Goal: Communication & Community: Answer question/provide support

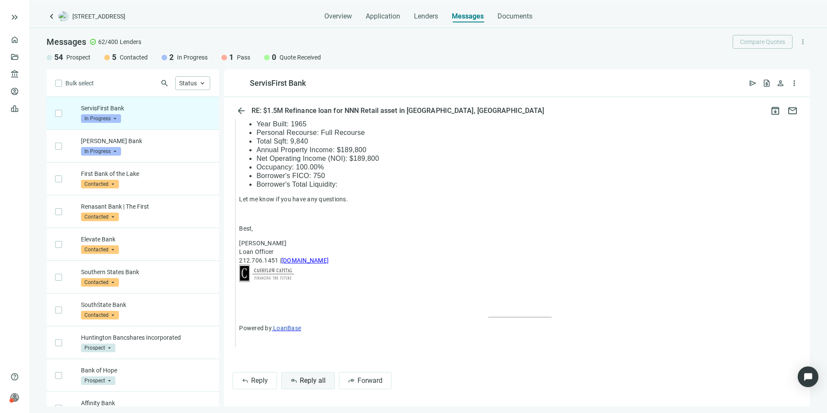
click at [316, 380] on span "Reply all" at bounding box center [313, 380] width 26 height 8
type textarea "**********"
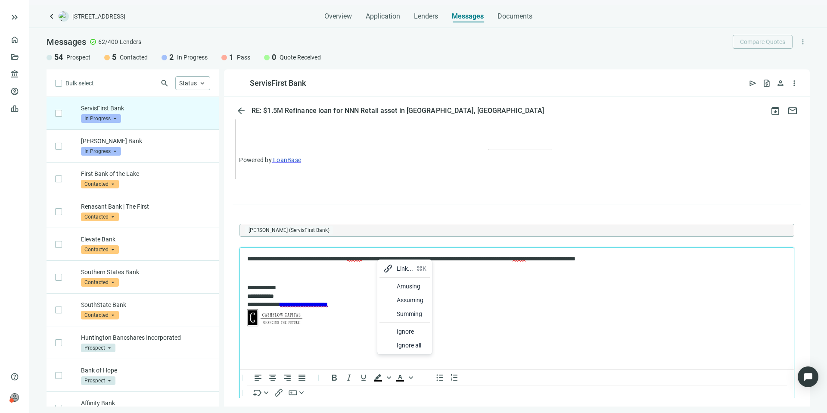
click at [397, 297] on div "Assuming" at bounding box center [412, 300] width 30 height 10
click at [409, 287] on p "**********" at bounding box center [512, 305] width 531 height 45
click at [593, 280] on div at bounding box center [595, 284] width 10 height 10
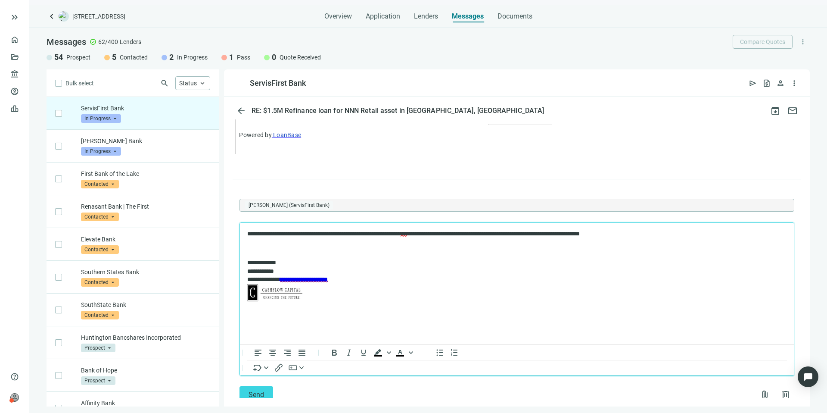
scroll to position [1178, 0]
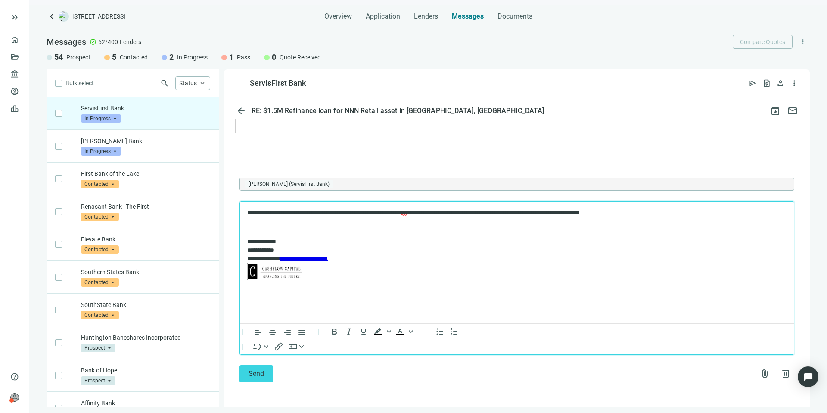
click at [269, 214] on p "**********" at bounding box center [512, 212] width 531 height 9
click at [293, 238] on div "Absolute" at bounding box center [304, 240] width 50 height 14
click at [267, 367] on button "Send" at bounding box center [257, 373] width 34 height 17
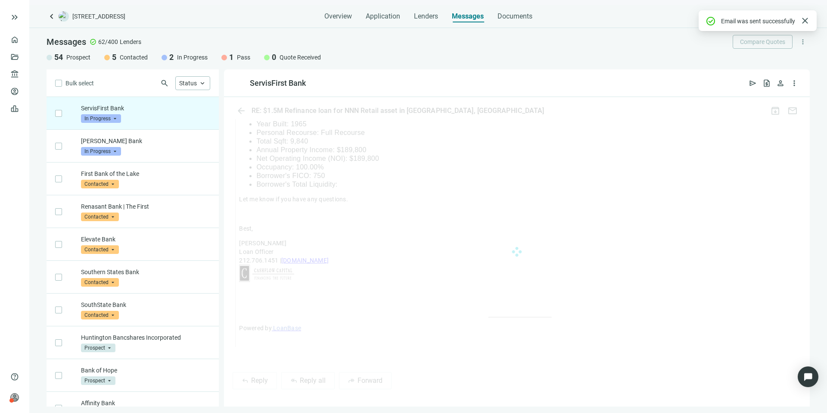
scroll to position [1150, 0]
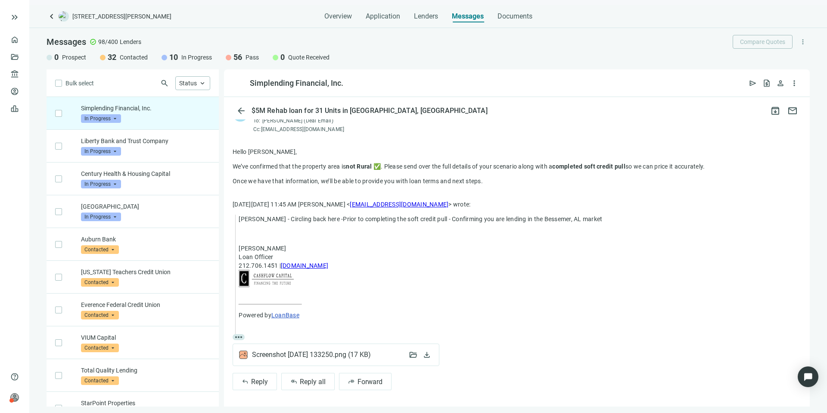
scroll to position [78, 0]
click at [314, 380] on span "Reply all" at bounding box center [313, 381] width 26 height 8
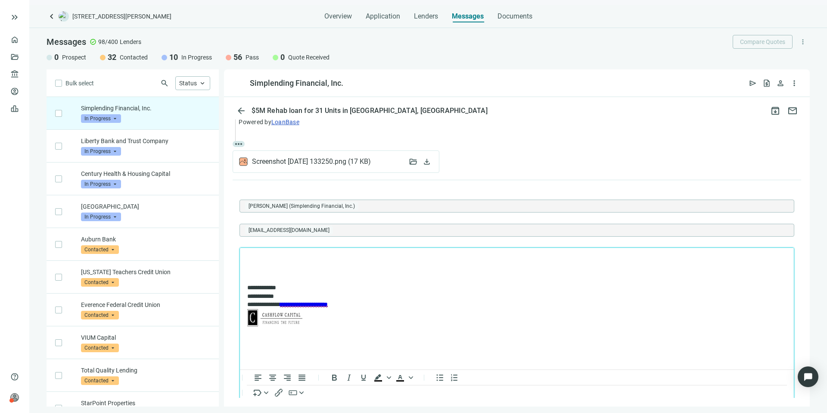
scroll to position [0, 0]
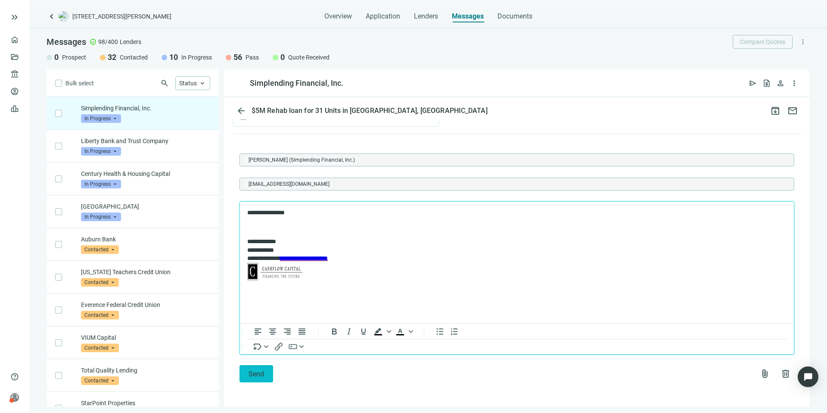
click at [262, 375] on span "Send" at bounding box center [257, 374] width 16 height 8
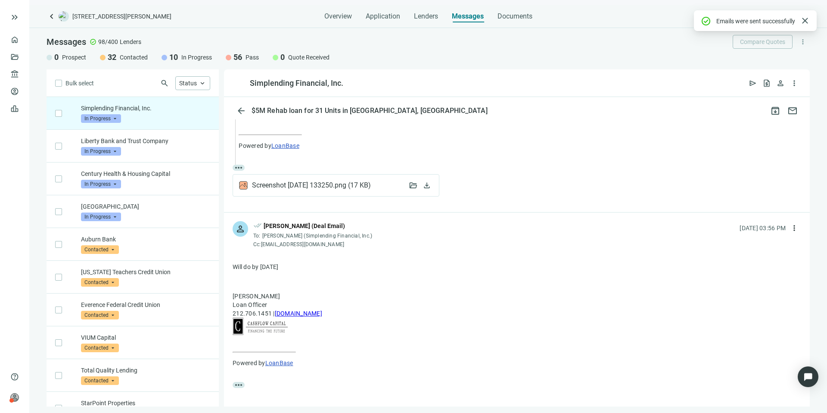
scroll to position [239, 0]
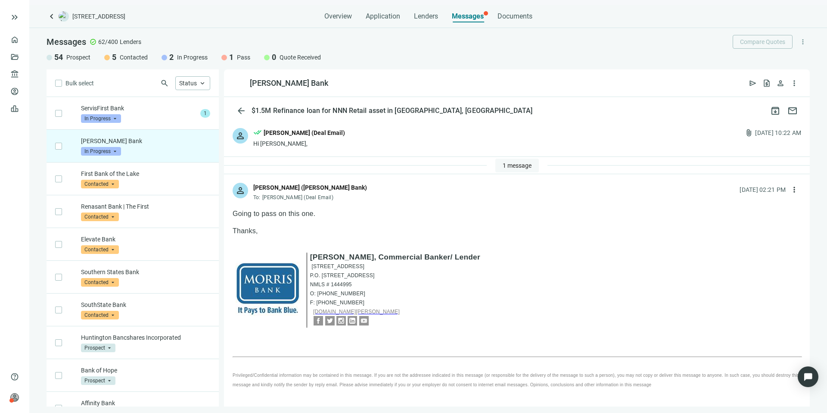
click at [514, 168] on span "1 message" at bounding box center [517, 165] width 29 height 7
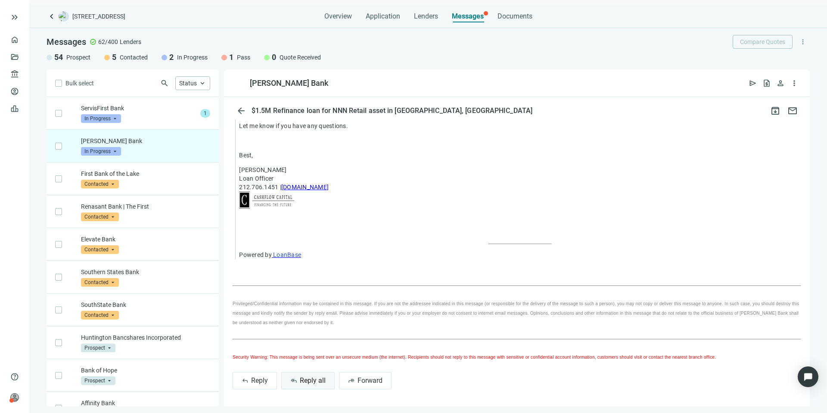
click at [314, 383] on span "Reply all" at bounding box center [313, 380] width 26 height 8
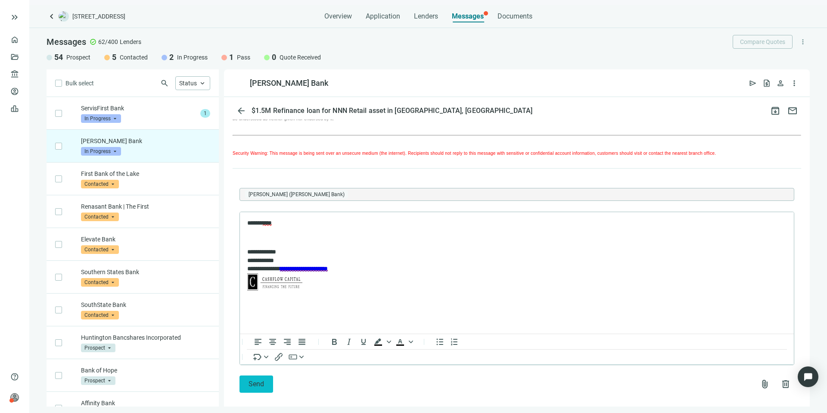
click at [265, 377] on button "Send" at bounding box center [257, 383] width 34 height 17
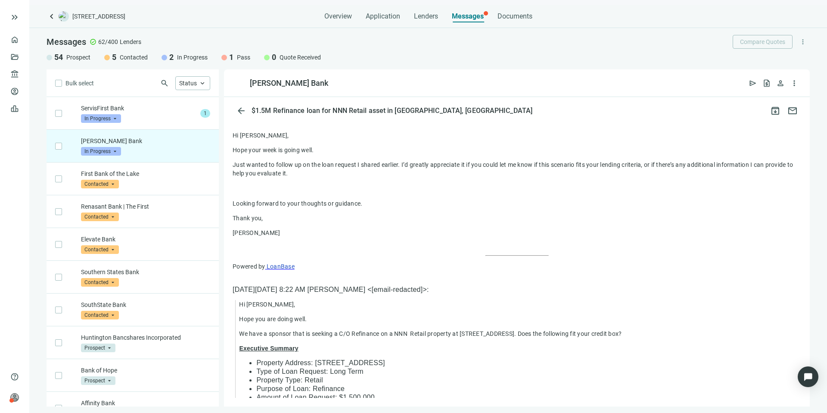
scroll to position [288, 0]
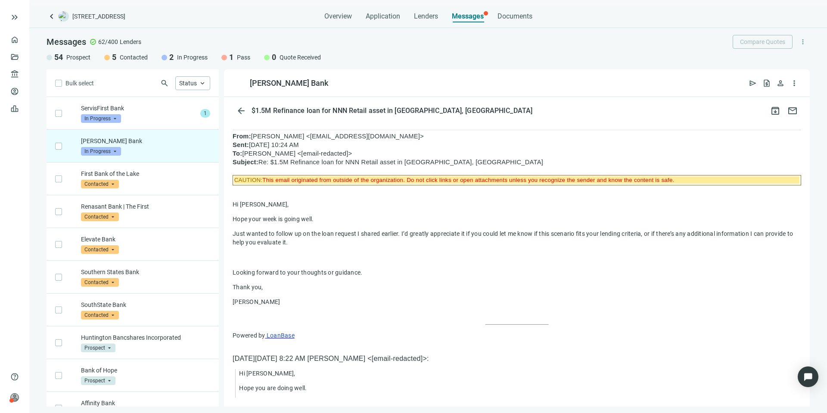
click at [112, 151] on span "In Progress" at bounding box center [101, 151] width 40 height 9
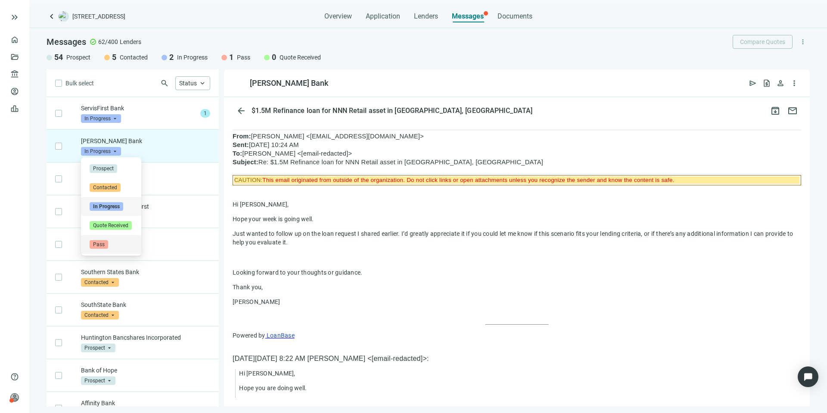
click at [104, 241] on span "Pass" at bounding box center [99, 244] width 19 height 9
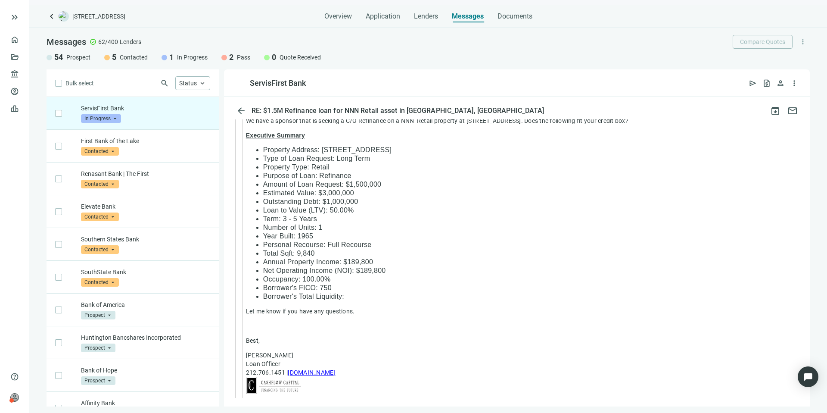
scroll to position [1362, 0]
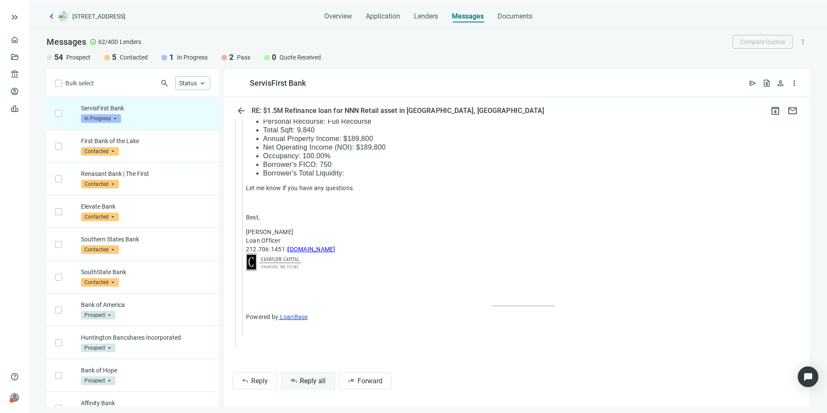
click at [312, 377] on span "Reply all" at bounding box center [313, 381] width 26 height 8
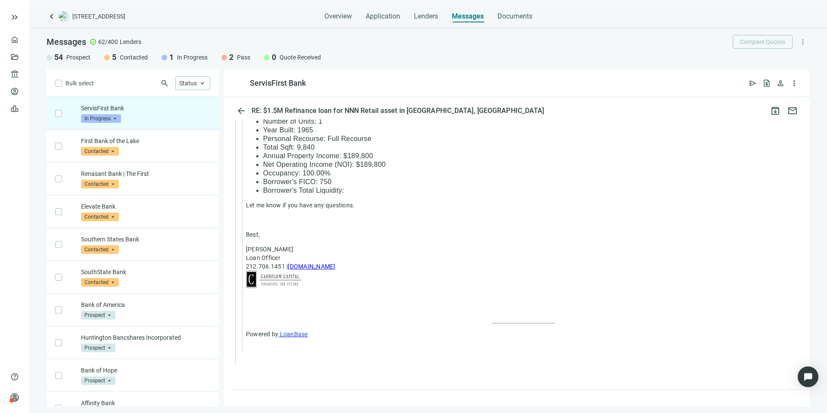
type textarea "**********"
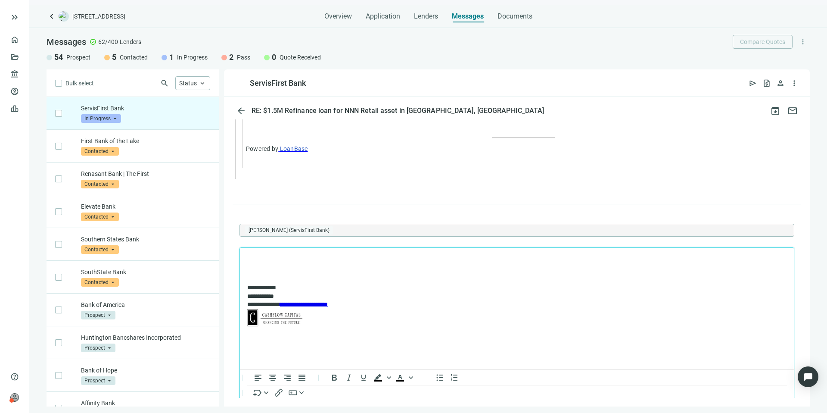
scroll to position [0, 0]
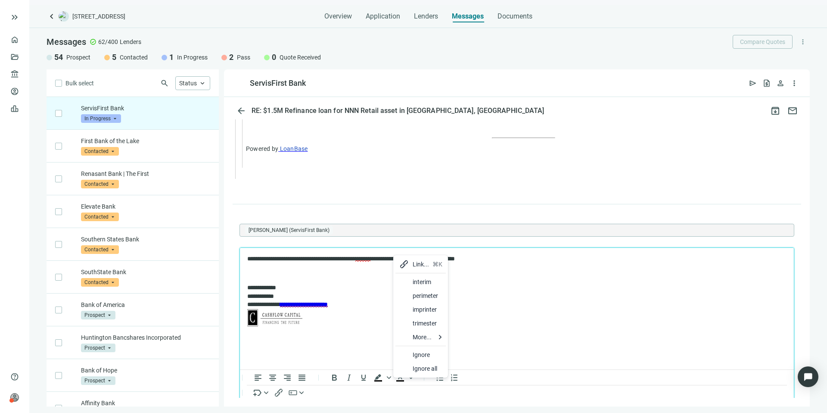
click at [403, 278] on div at bounding box center [404, 282] width 10 height 10
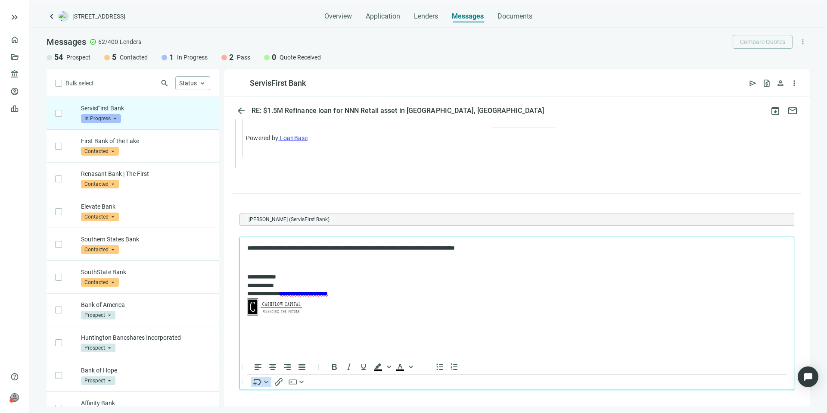
scroll to position [1546, 0]
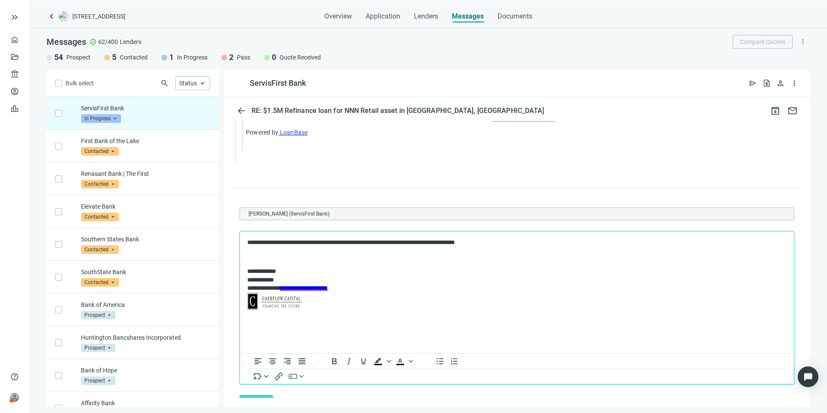
click at [260, 399] on div "**********" at bounding box center [517, 251] width 586 height 309
click at [259, 396] on button "Send" at bounding box center [257, 403] width 34 height 17
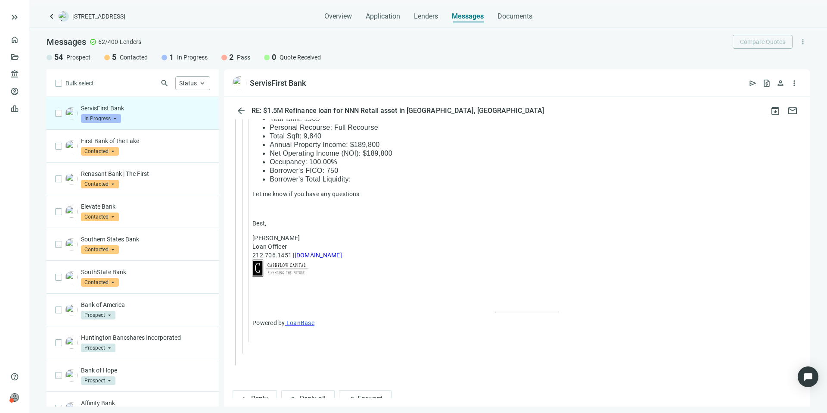
scroll to position [1743, 0]
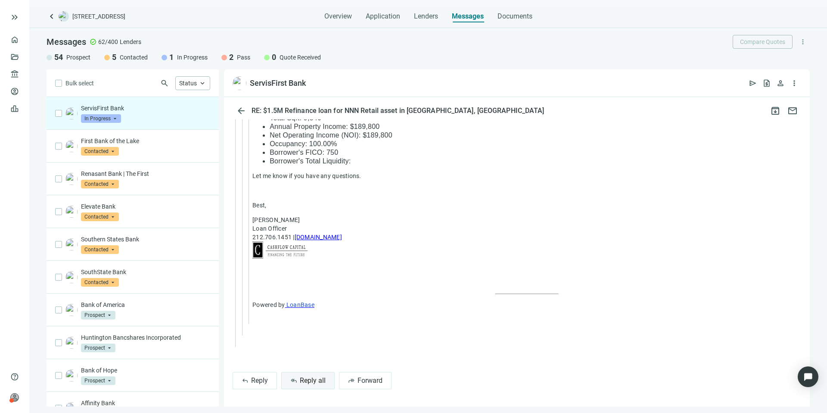
click at [312, 382] on span "Reply all" at bounding box center [313, 380] width 26 height 8
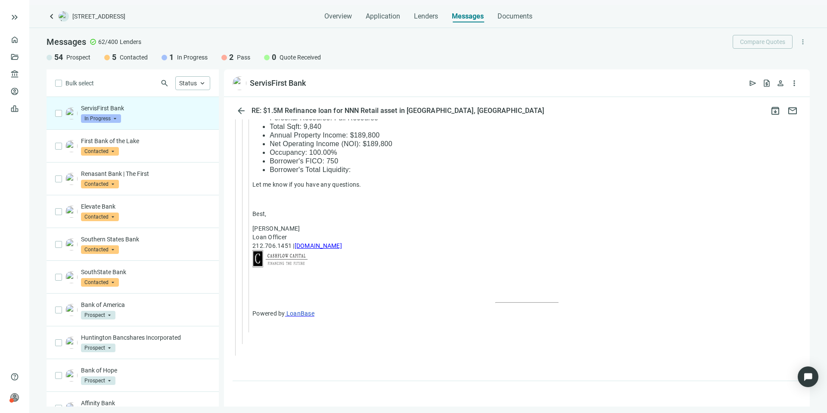
type textarea "**********"
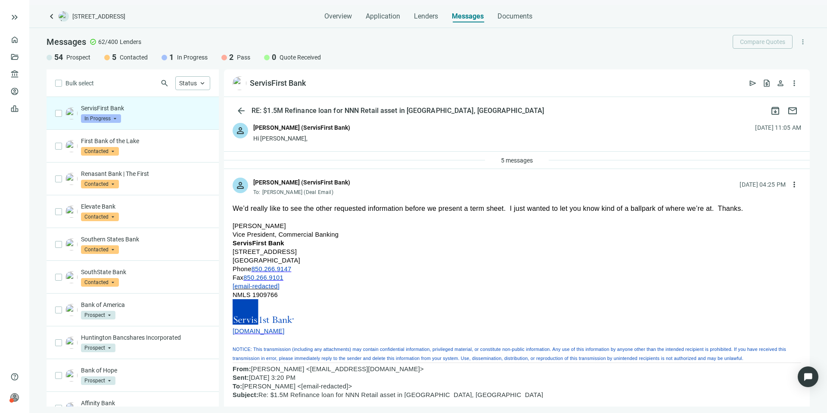
scroll to position [0, 0]
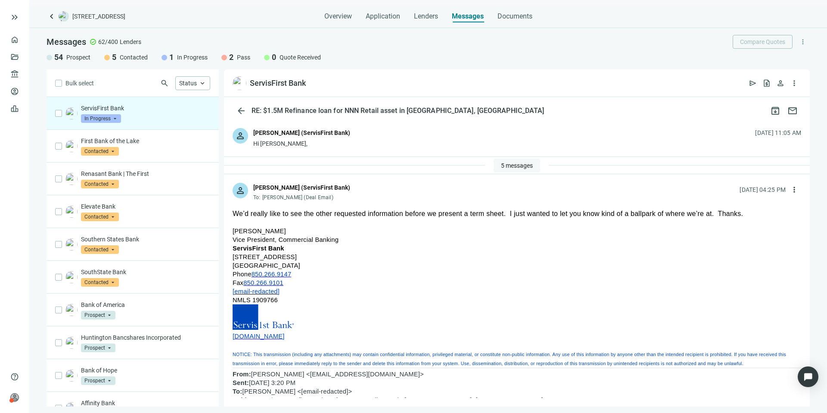
click at [507, 166] on span "5 messages" at bounding box center [517, 165] width 32 height 7
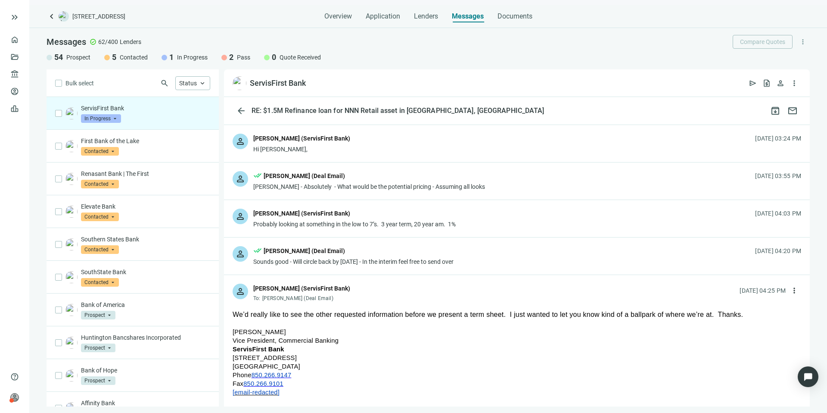
scroll to position [142, 0]
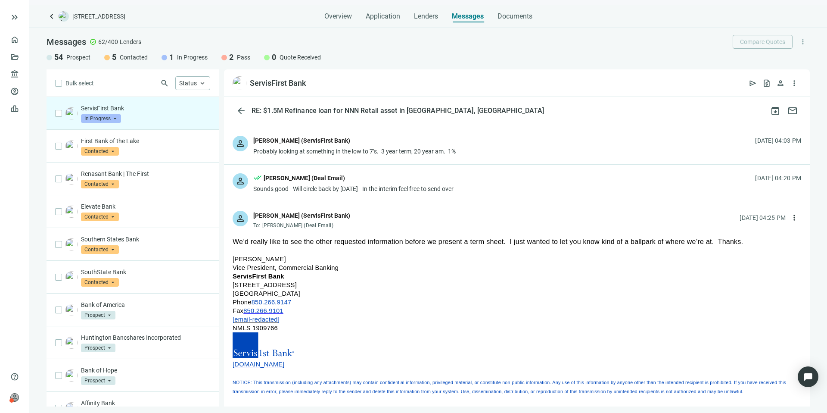
click at [491, 182] on div "person done_all [PERSON_NAME] (Deal Email) Sounds good - Will circle back by [D…" at bounding box center [517, 183] width 586 height 37
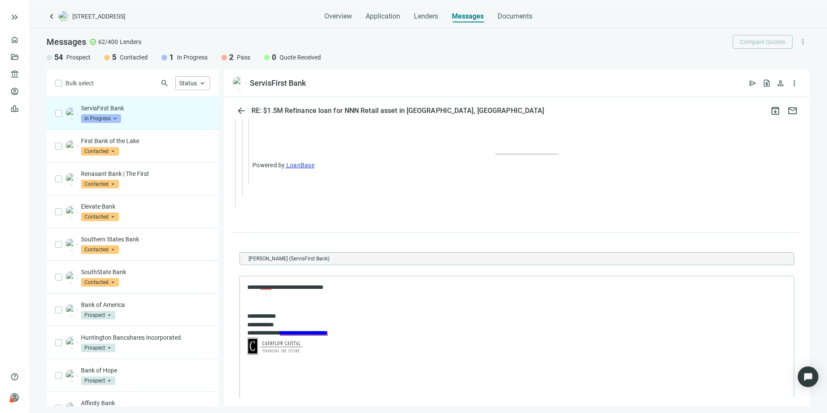
scroll to position [2276, 0]
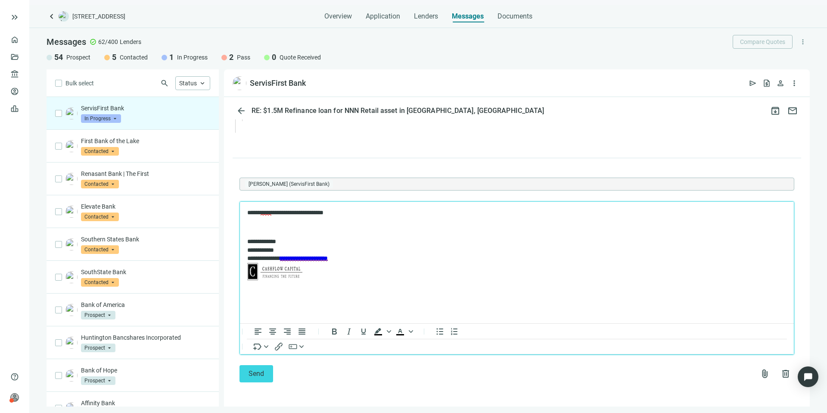
click at [380, 215] on p "**********" at bounding box center [512, 212] width 531 height 9
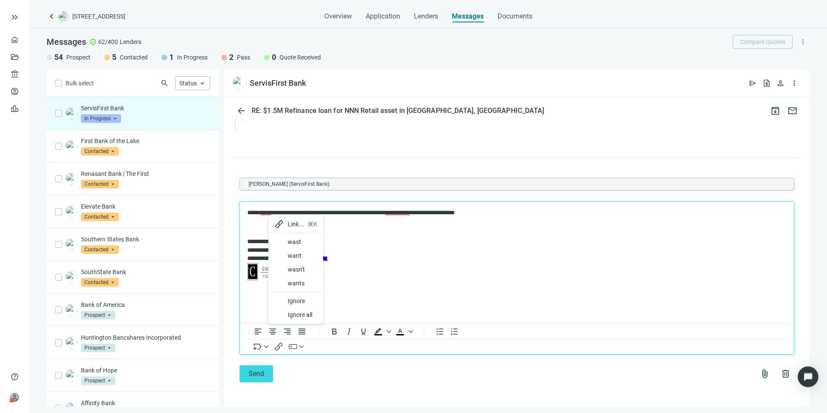
click at [295, 268] on div "wasn't" at bounding box center [303, 269] width 30 height 10
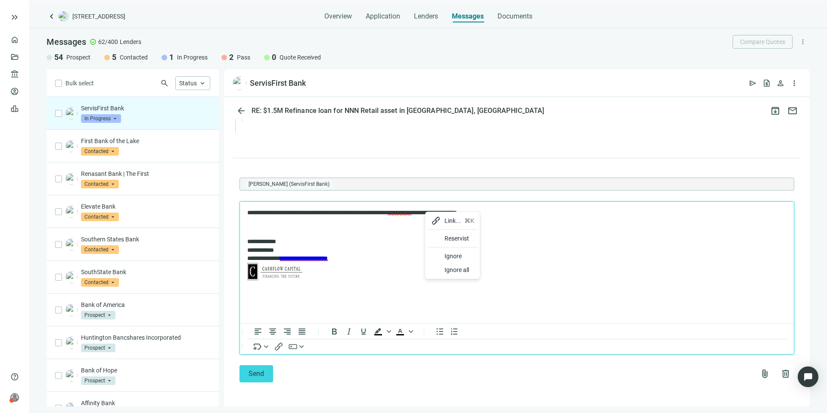
click at [414, 228] on p "Rich Text Area. Press ALT-0 for help." at bounding box center [516, 227] width 539 height 9
click at [505, 212] on p "**********" at bounding box center [512, 212] width 531 height 9
click at [437, 239] on div "illustrating" at bounding box center [449, 242] width 50 height 14
click at [489, 250] on div "lending" at bounding box center [501, 252] width 30 height 10
click at [277, 370] on div "Send attach_file delete" at bounding box center [517, 373] width 555 height 17
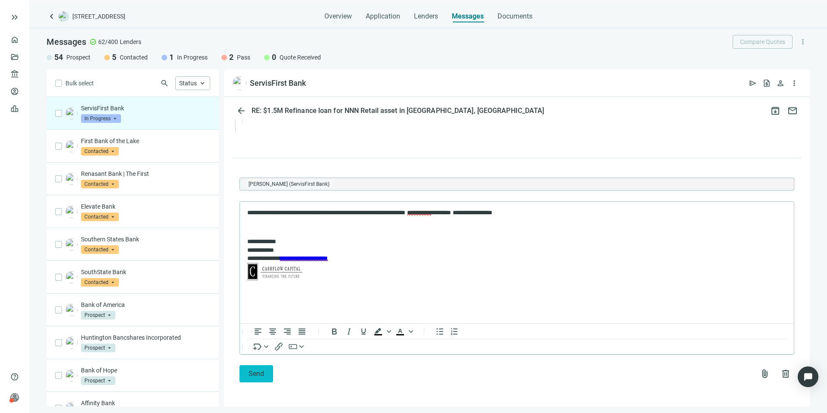
click at [265, 371] on button "Send" at bounding box center [257, 373] width 34 height 17
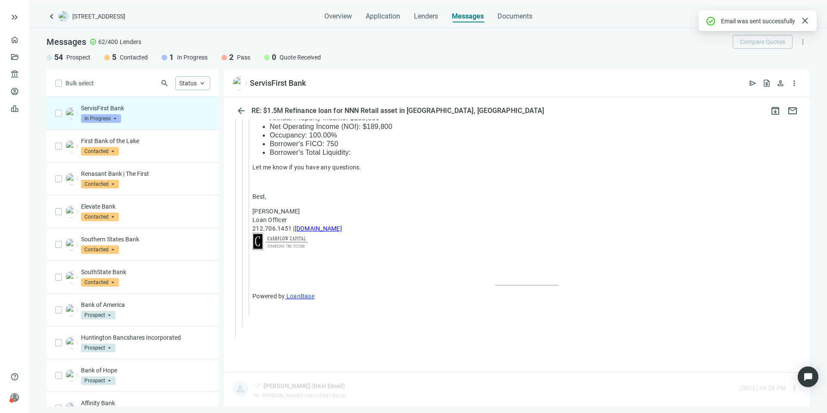
scroll to position [2248, 0]
